Goal: Transaction & Acquisition: Purchase product/service

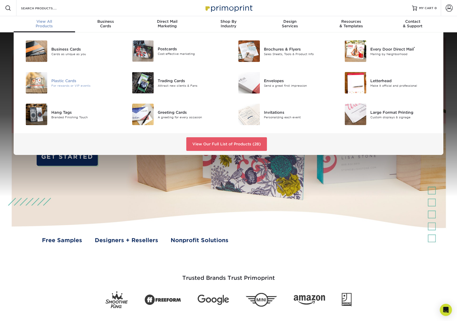
click at [62, 81] on div "Plastic Cards" at bounding box center [84, 81] width 67 height 6
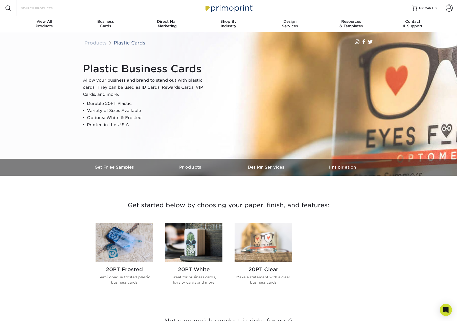
drag, startPoint x: 29, startPoint y: 9, endPoint x: 31, endPoint y: 9, distance: 2.5
click at [30, 9] on input "Search Products" at bounding box center [44, 8] width 49 height 6
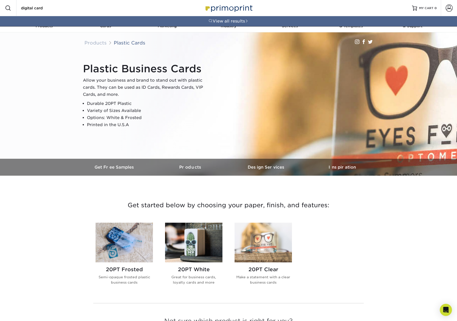
type input "digital card"
